Goal: Find contact information: Find contact information

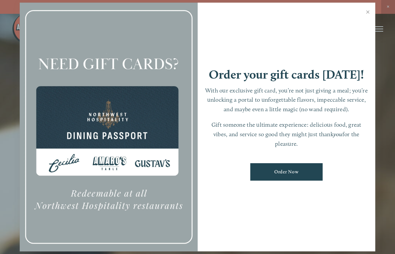
click at [130, 138] on div at bounding box center [109, 127] width 178 height 249
click at [367, 12] on link "Close" at bounding box center [367, 13] width 13 height 18
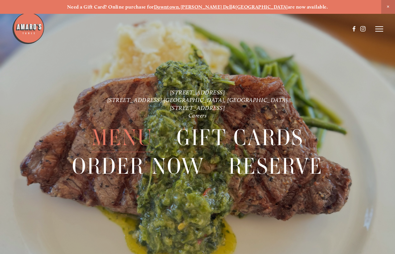
click at [132, 141] on span "Menu" at bounding box center [122, 137] width 62 height 29
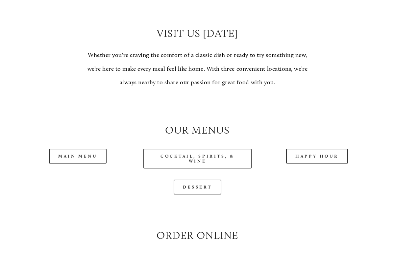
scroll to position [517, 0]
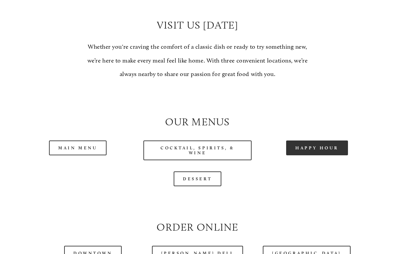
click at [311, 146] on link "Happy Hour" at bounding box center [317, 147] width 62 height 15
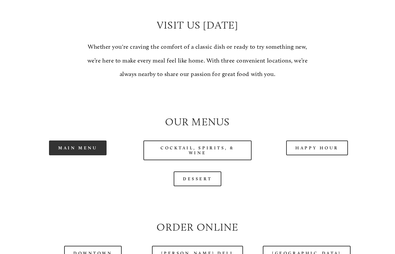
click at [84, 148] on link "Main Menu" at bounding box center [78, 147] width 58 height 15
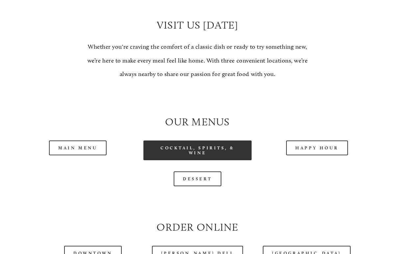
click at [210, 150] on link "Cocktail, Spirits, & Wine" at bounding box center [197, 150] width 109 height 20
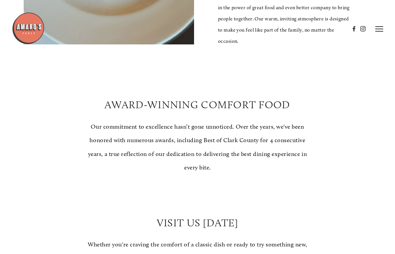
scroll to position [0, 0]
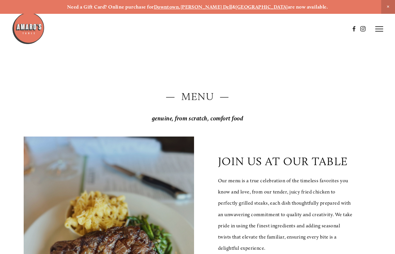
click at [378, 29] on line at bounding box center [379, 29] width 8 height 0
click at [305, 28] on span "Visit" at bounding box center [308, 29] width 10 height 6
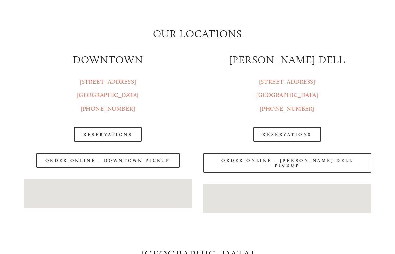
scroll to position [710, 0]
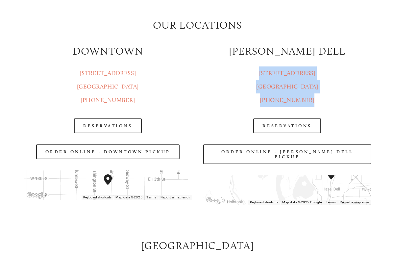
drag, startPoint x: 266, startPoint y: 72, endPoint x: 317, endPoint y: 96, distance: 57.1
click at [317, 96] on p "[STREET_ADDRESS] [GEOGRAPHIC_DATA], WA [PHONE_NUMBER]" at bounding box center [287, 86] width 168 height 41
copy p "[STREET_ADDRESS] [GEOGRAPHIC_DATA], WA [PHONE_NUMBER]"
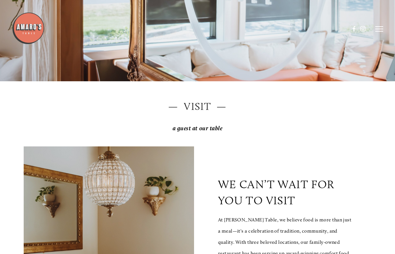
scroll to position [0, 0]
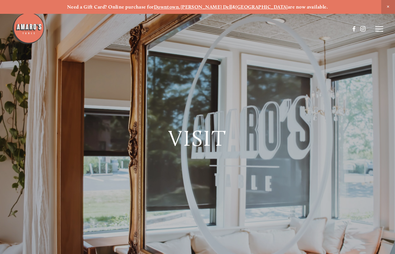
click at [380, 28] on icon at bounding box center [379, 29] width 8 height 6
click at [265, 29] on span "Menu" at bounding box center [267, 29] width 12 height 6
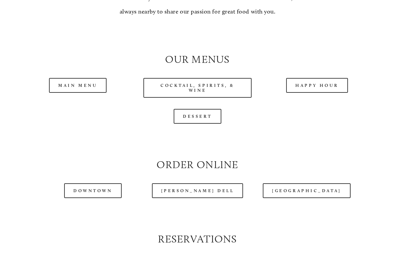
scroll to position [582, 0]
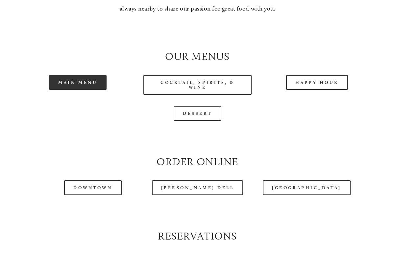
click at [74, 84] on link "Main Menu" at bounding box center [78, 82] width 58 height 15
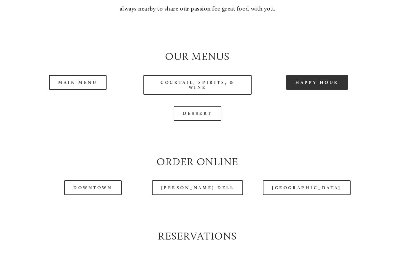
click at [314, 81] on link "Happy Hour" at bounding box center [317, 82] width 62 height 15
